Goal: Contribute content: Contribute content

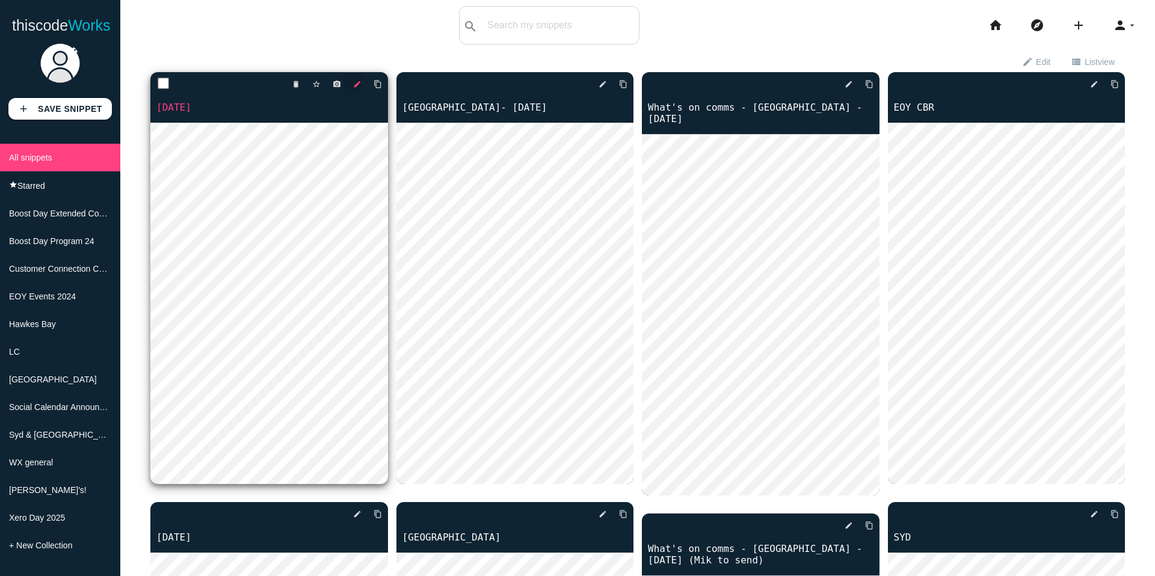
click at [357, 82] on icon "edit" at bounding box center [357, 84] width 8 height 22
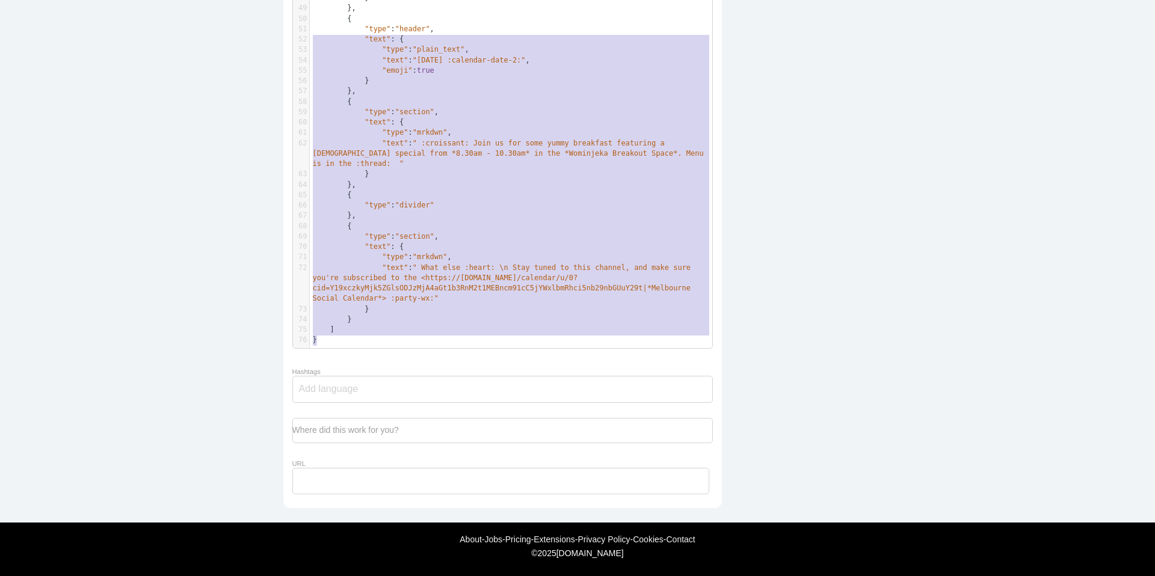
scroll to position [324, 0]
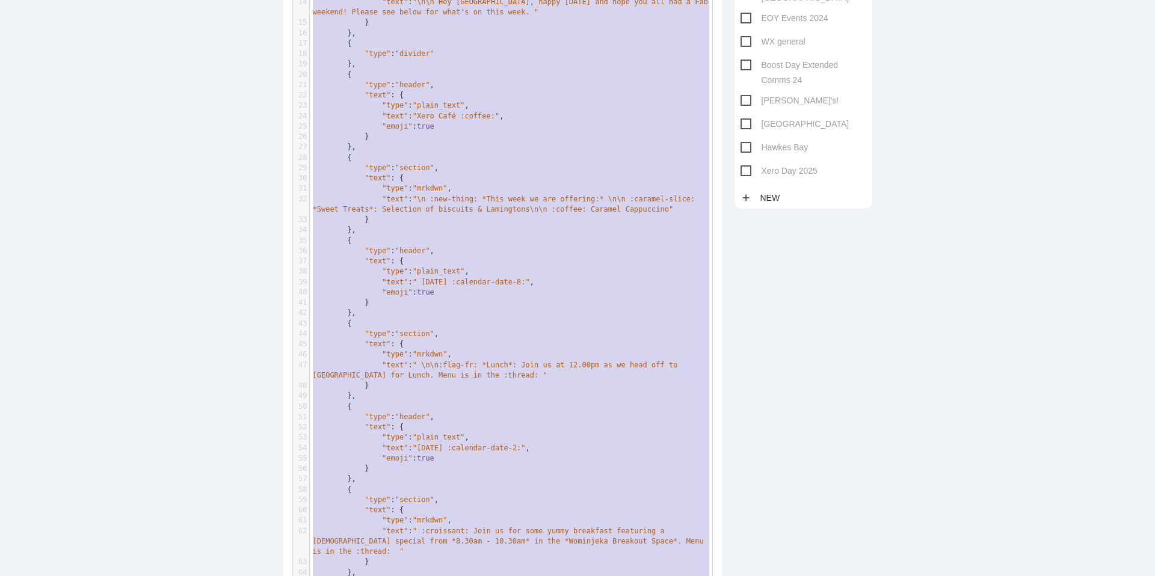
type textarea "{ "blocks": [ { "type": "header", "text": { "type": "plain_text", "text": ":sta…"
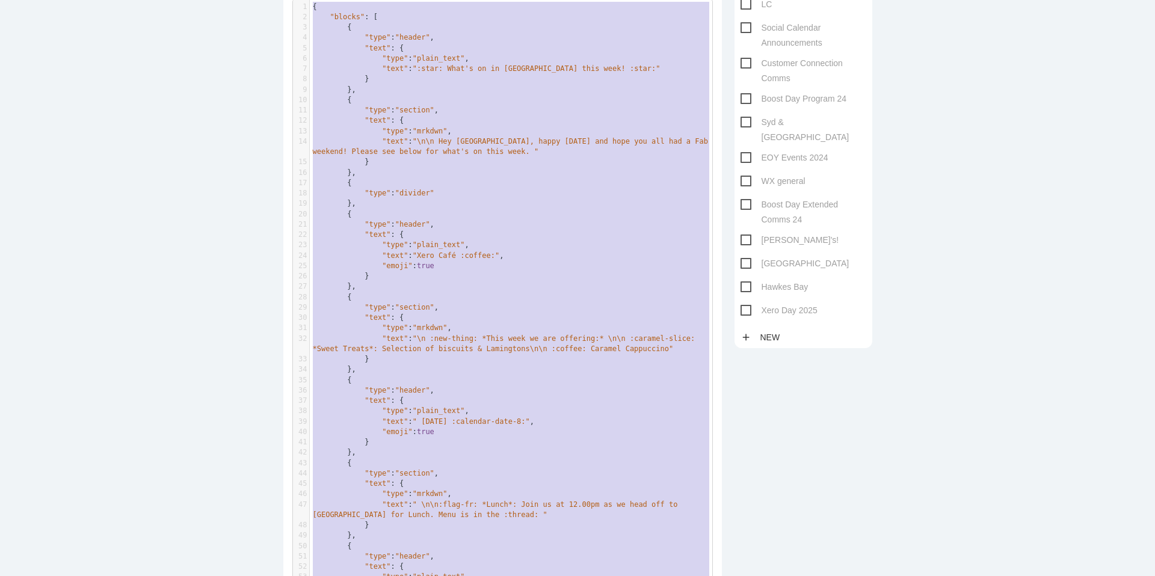
drag, startPoint x: 338, startPoint y: 340, endPoint x: 308, endPoint y: -19, distance: 360.9
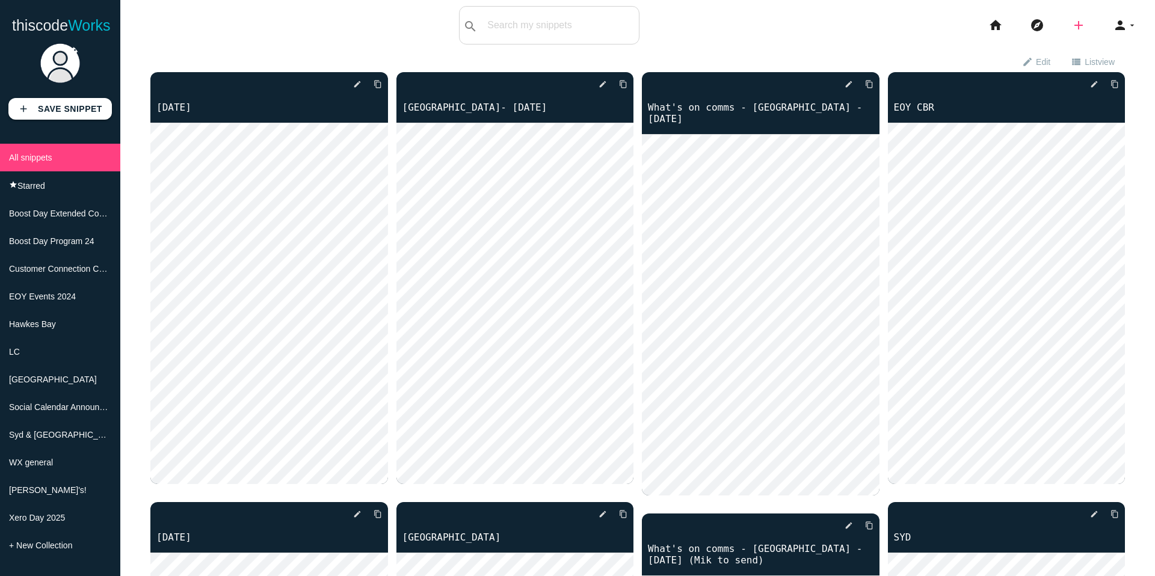
click at [1080, 28] on icon "add" at bounding box center [1078, 25] width 14 height 38
click at [1100, 22] on link "code Snippet" at bounding box center [1104, 21] width 84 height 30
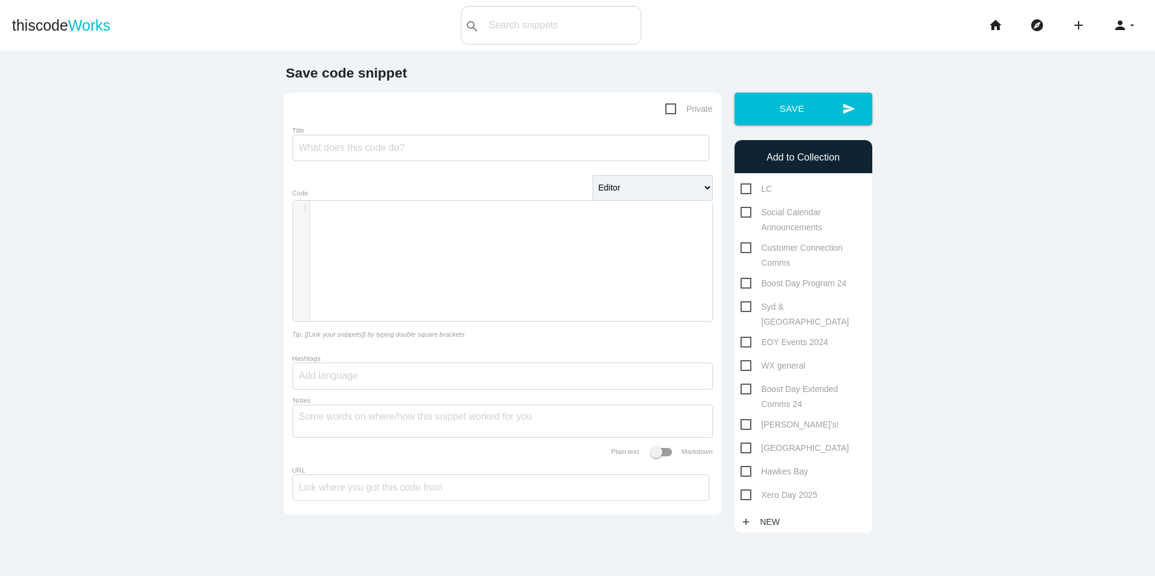
scroll to position [4, 0]
click at [444, 230] on div "​ x 1 ​" at bounding box center [511, 270] width 437 height 138
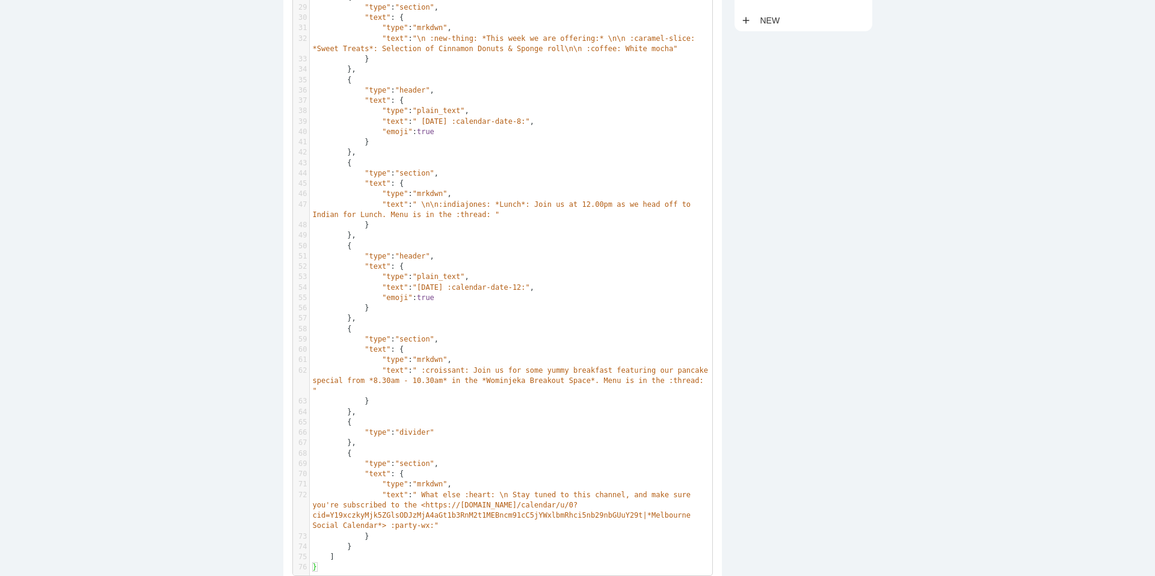
scroll to position [0, 0]
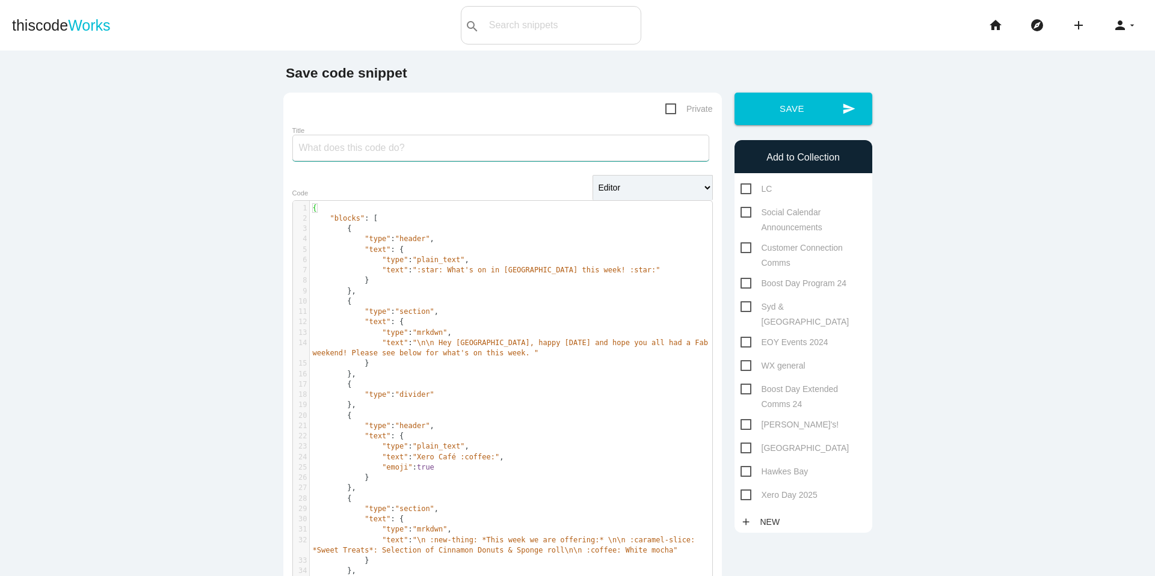
click at [389, 144] on input "Title" at bounding box center [500, 148] width 417 height 26
type input "[GEOGRAPHIC_DATA]"
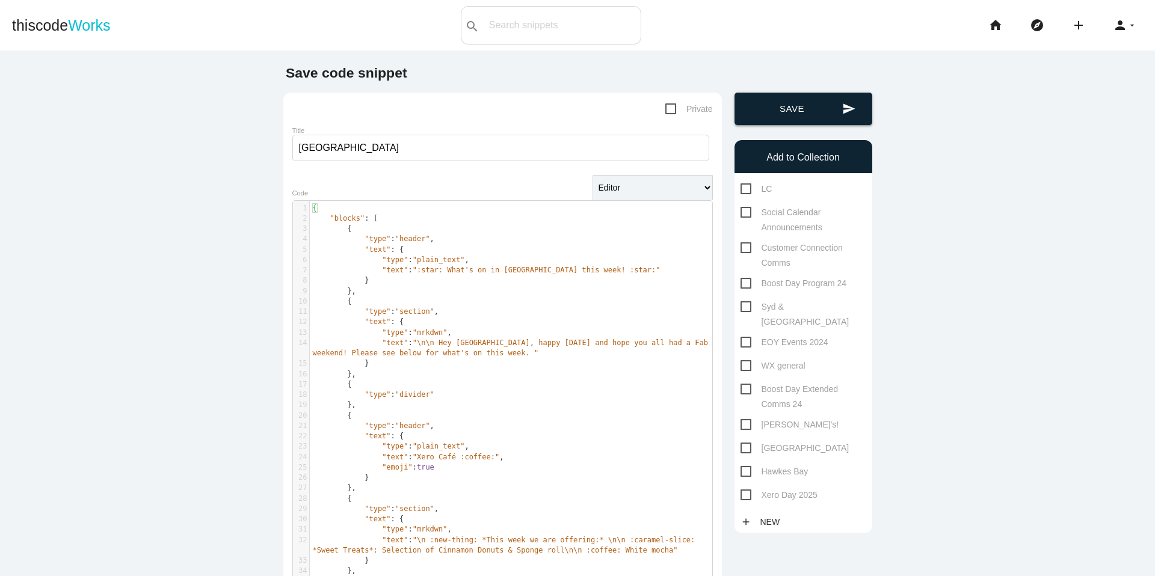
click at [772, 104] on button "send Save" at bounding box center [803, 109] width 138 height 32
